Goal: Task Accomplishment & Management: Manage account settings

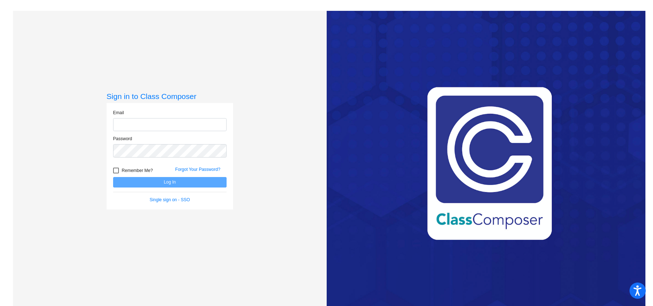
click at [168, 129] on input "email" at bounding box center [169, 124] width 113 height 13
type input "[PERSON_NAME][EMAIL_ADDRESS][PERSON_NAME][DOMAIN_NAME]"
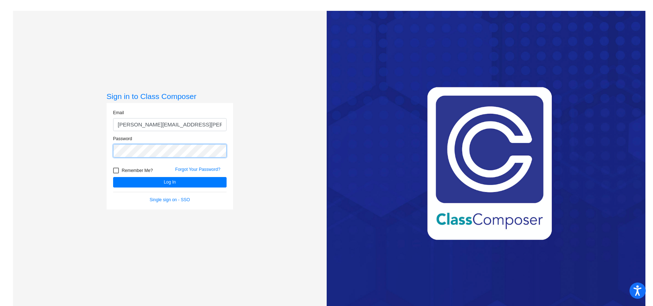
click at [113, 177] on button "Log In" at bounding box center [169, 182] width 113 height 10
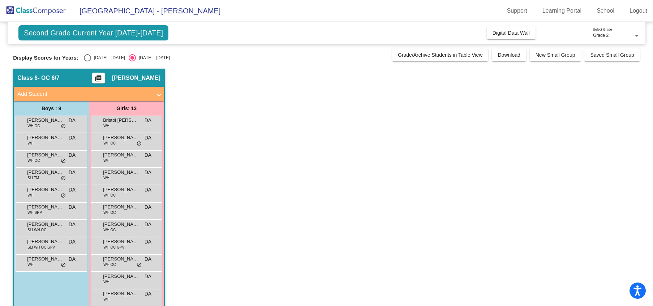
click at [87, 58] on div "Select an option" at bounding box center [87, 57] width 7 height 7
click at [87, 61] on input "[DATE] - [DATE]" at bounding box center [87, 61] width 0 height 0
radio input "true"
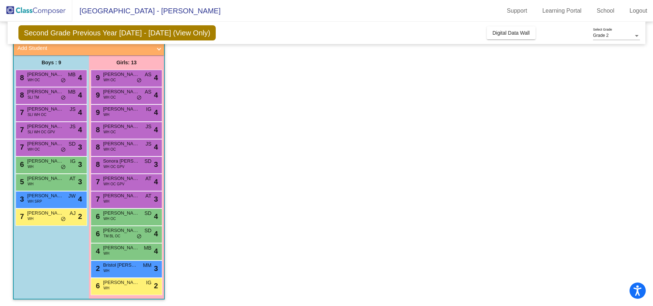
scroll to position [46, 0]
click at [119, 198] on span "[PERSON_NAME]" at bounding box center [121, 195] width 36 height 7
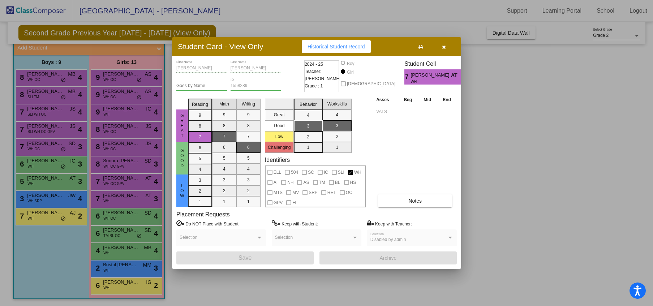
click at [442, 44] on icon "button" at bounding box center [444, 46] width 4 height 5
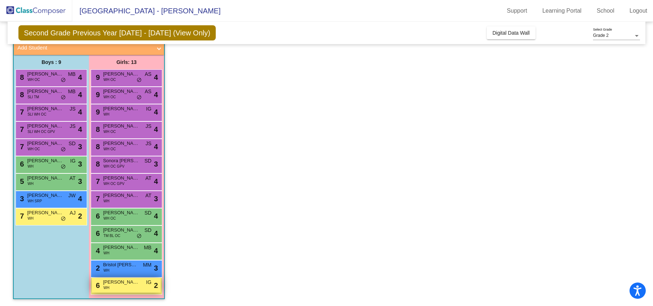
click at [126, 283] on span "[PERSON_NAME]" at bounding box center [121, 281] width 36 height 7
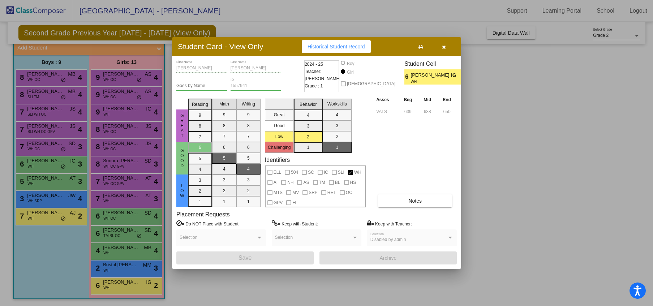
click at [449, 47] on button "button" at bounding box center [443, 46] width 23 height 13
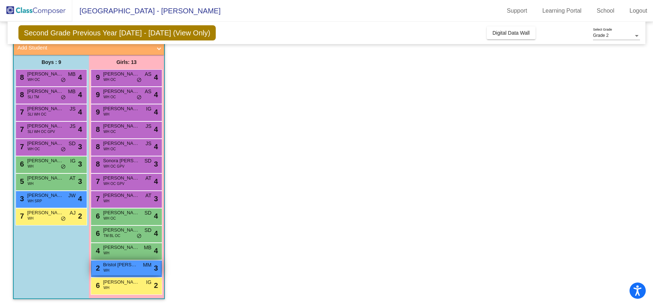
click at [124, 268] on span "Bristol [PERSON_NAME]" at bounding box center [121, 264] width 36 height 7
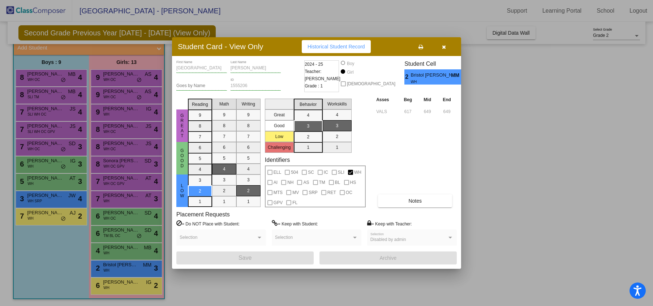
click at [443, 44] on icon "button" at bounding box center [444, 46] width 4 height 5
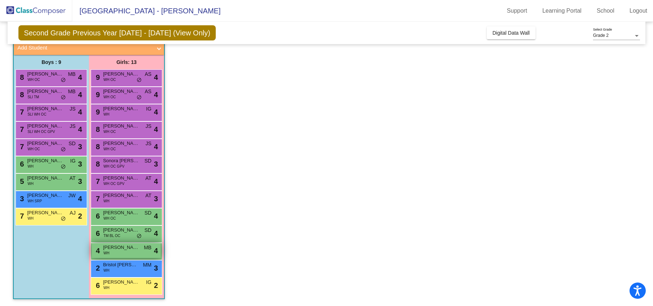
click at [133, 251] on span "[PERSON_NAME]" at bounding box center [121, 247] width 36 height 7
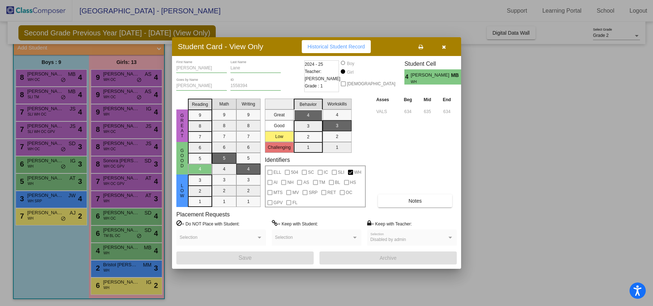
click at [443, 44] on icon "button" at bounding box center [444, 46] width 4 height 5
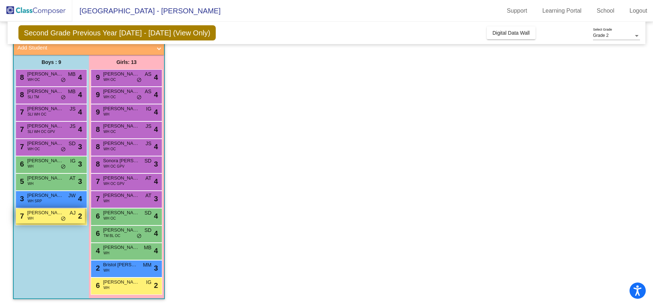
click at [40, 217] on div "7 [PERSON_NAME] [PERSON_NAME] AJ lock do_not_disturb_alt 2" at bounding box center [50, 215] width 69 height 15
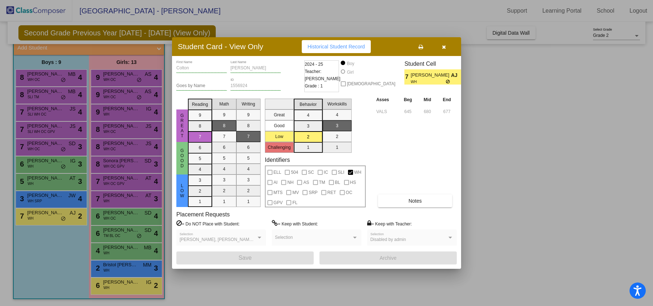
click at [443, 46] on button "button" at bounding box center [443, 46] width 23 height 13
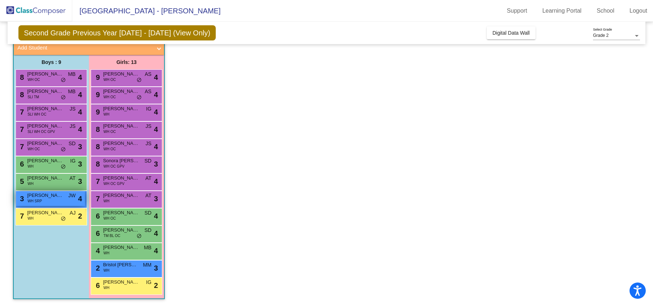
click at [42, 199] on span "WH SRP" at bounding box center [34, 200] width 14 height 5
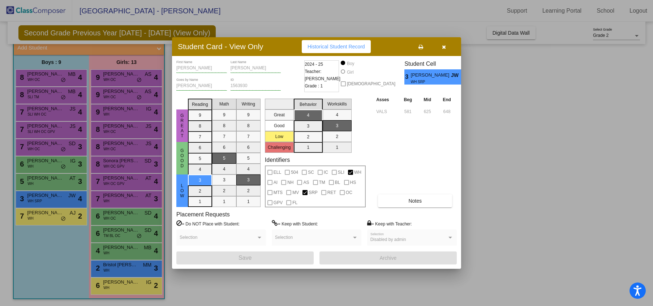
click at [443, 47] on button "button" at bounding box center [443, 46] width 23 height 13
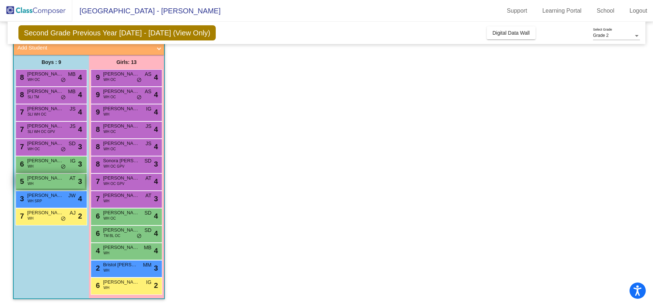
click at [60, 180] on span "[PERSON_NAME]" at bounding box center [45, 177] width 36 height 7
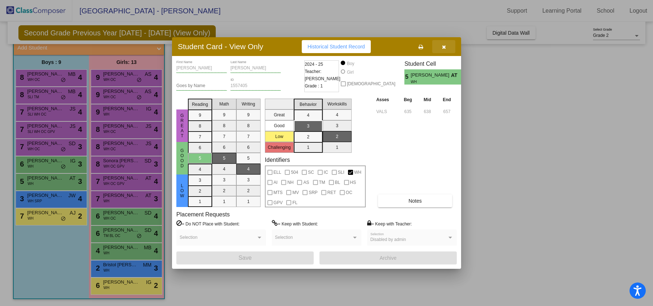
click at [445, 44] on icon "button" at bounding box center [444, 46] width 4 height 5
